Goal: Transaction & Acquisition: Purchase product/service

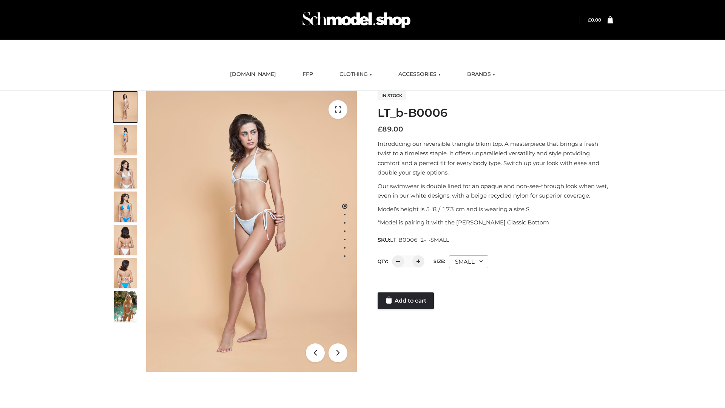
click at [406, 301] on link "Add to cart" at bounding box center [406, 300] width 56 height 17
